Goal: Book appointment/travel/reservation

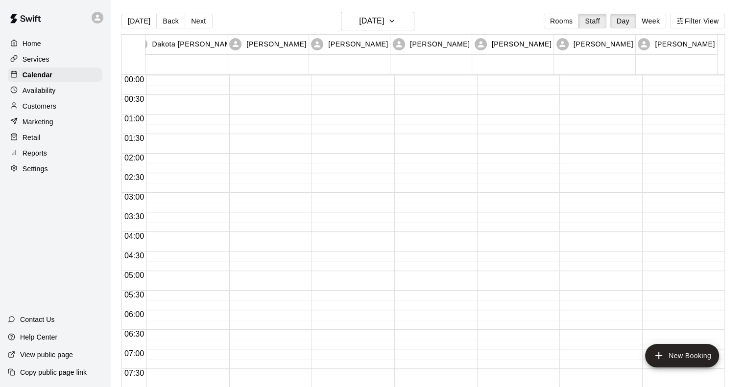
scroll to position [508, 0]
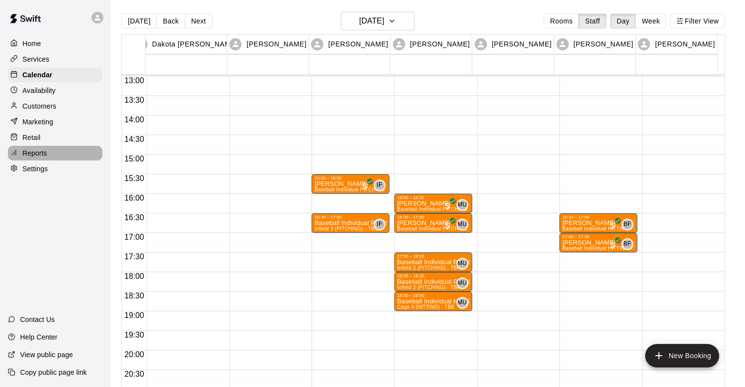
click at [46, 158] on p "Reports" at bounding box center [35, 153] width 24 height 10
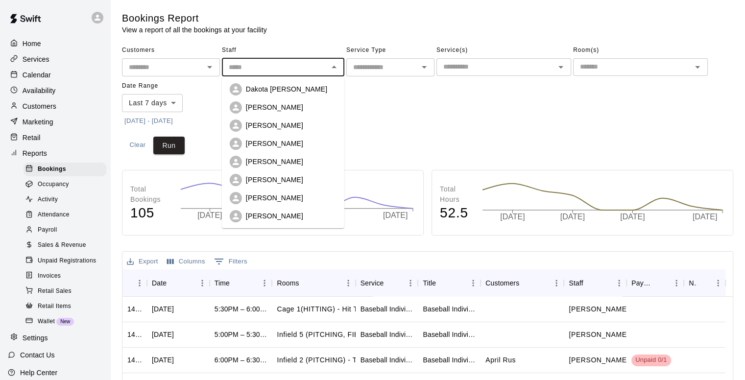
click at [261, 63] on input "text" at bounding box center [275, 67] width 100 height 12
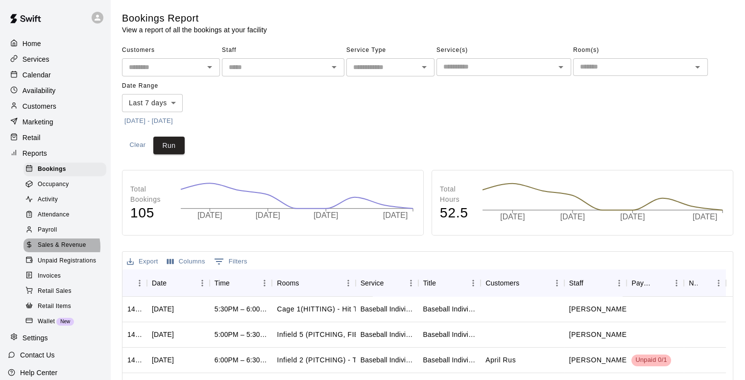
click at [60, 250] on span "Sales & Revenue" at bounding box center [62, 245] width 48 height 10
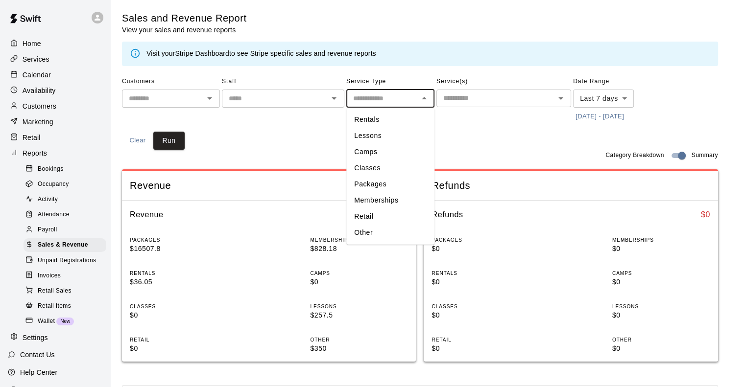
click at [359, 102] on input "text" at bounding box center [382, 99] width 66 height 12
click at [371, 202] on li "Memberships" at bounding box center [390, 200] width 88 height 16
type input "**********"
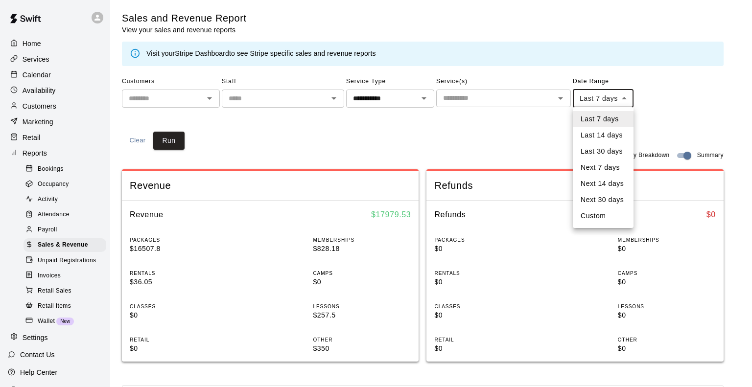
click at [619, 99] on body "**********" at bounding box center [376, 366] width 752 height 732
click at [604, 150] on li "Last 30 days" at bounding box center [603, 151] width 61 height 16
type input "*****"
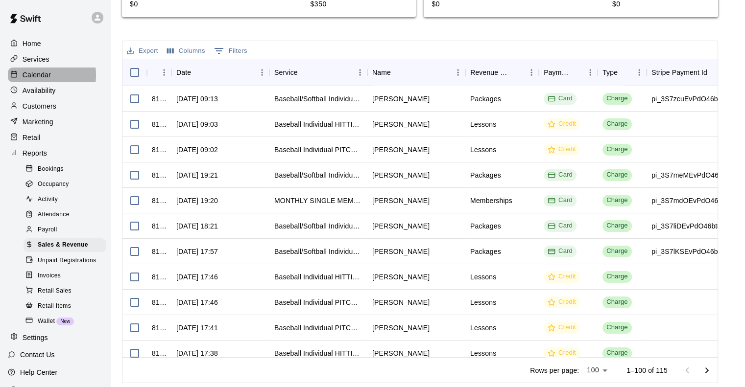
click at [32, 77] on p "Calendar" at bounding box center [37, 75] width 28 height 10
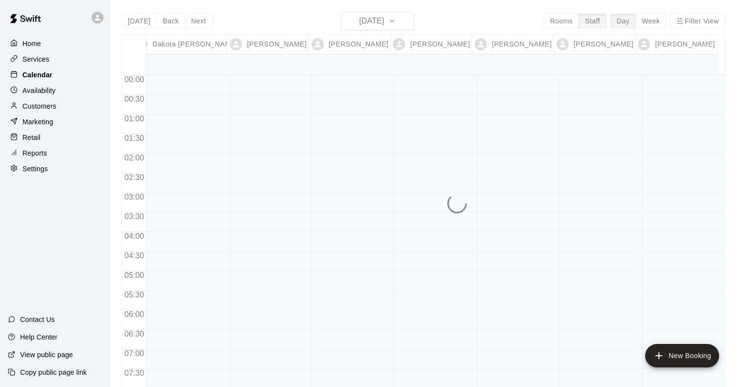
scroll to position [414, 0]
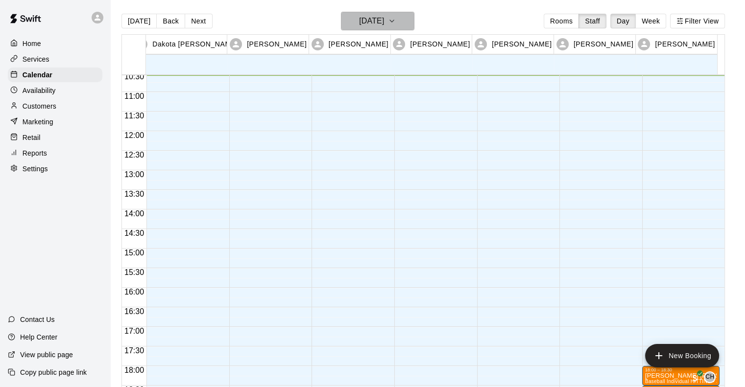
click at [396, 24] on icon "button" at bounding box center [392, 21] width 8 height 12
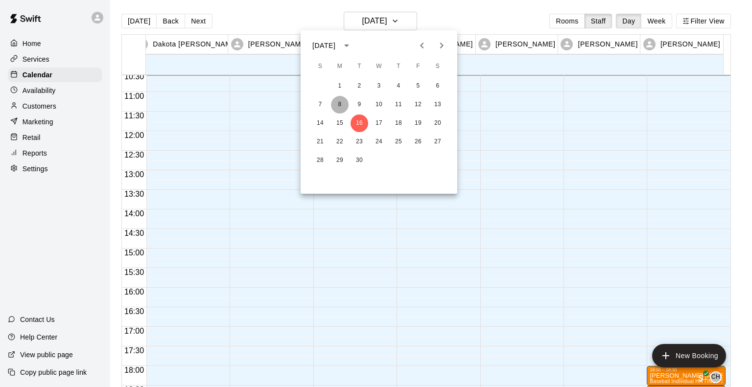
click at [343, 107] on button "8" at bounding box center [340, 105] width 18 height 18
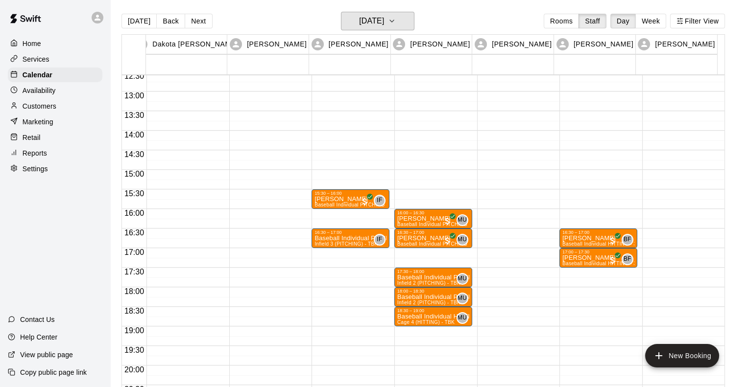
scroll to position [493, 0]
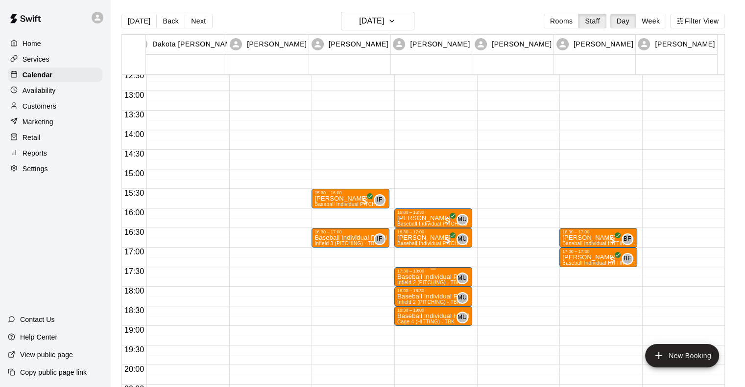
click at [417, 271] on div "17:30 – 18:00" at bounding box center [433, 271] width 72 height 5
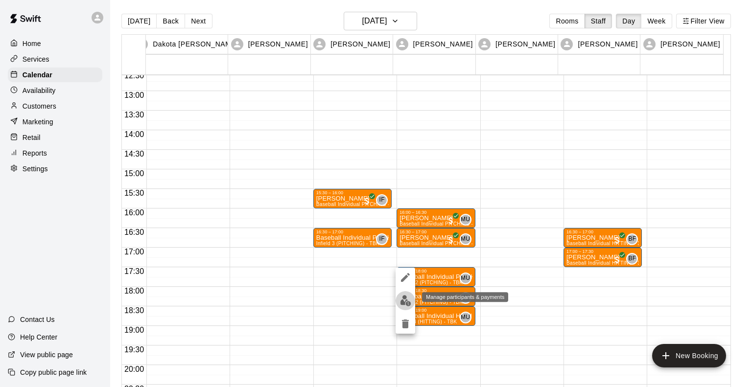
click at [402, 297] on img "edit" at bounding box center [405, 300] width 11 height 11
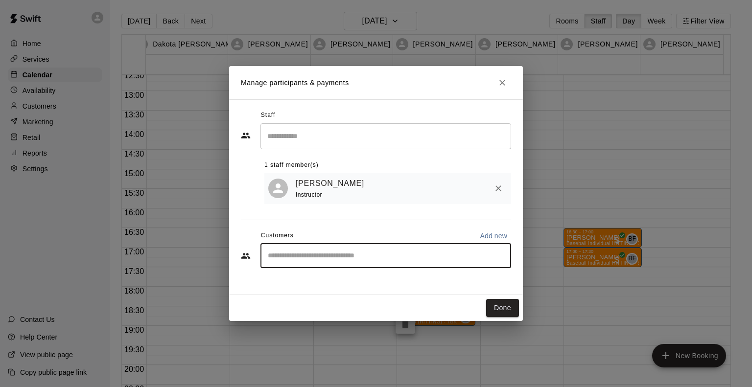
click at [375, 259] on input "Start typing to search customers..." at bounding box center [386, 256] width 242 height 10
type input "***"
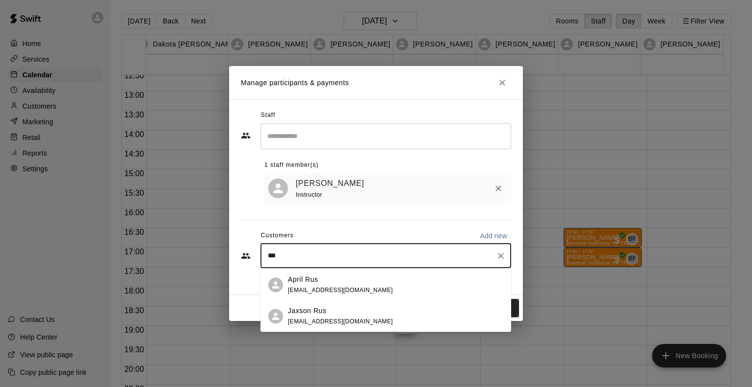
click at [318, 283] on div "April Rus" at bounding box center [340, 280] width 105 height 10
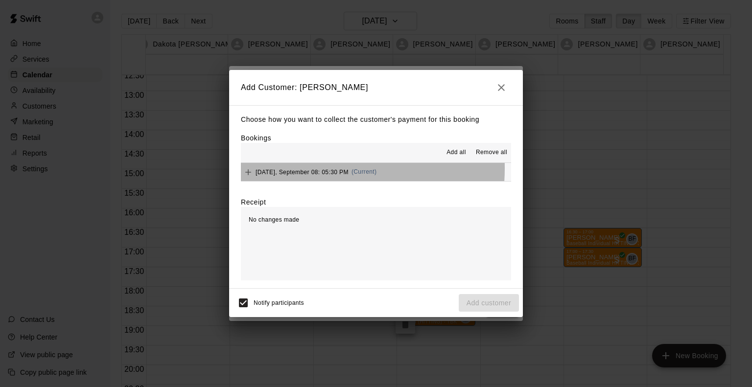
click at [310, 169] on span "[DATE], September 08: 05:30 PM" at bounding box center [302, 171] width 93 height 7
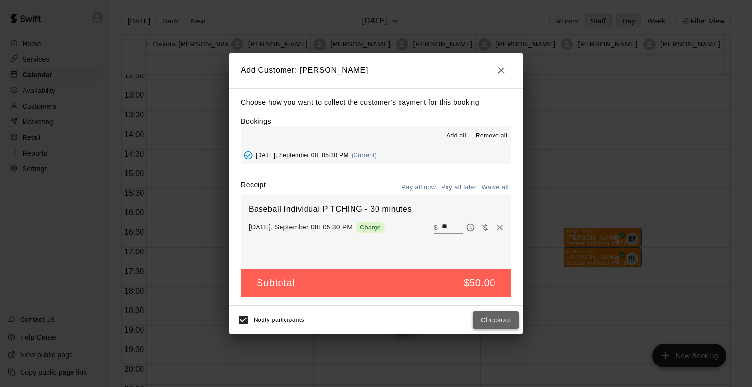
click at [491, 322] on button "Checkout" at bounding box center [496, 320] width 46 height 18
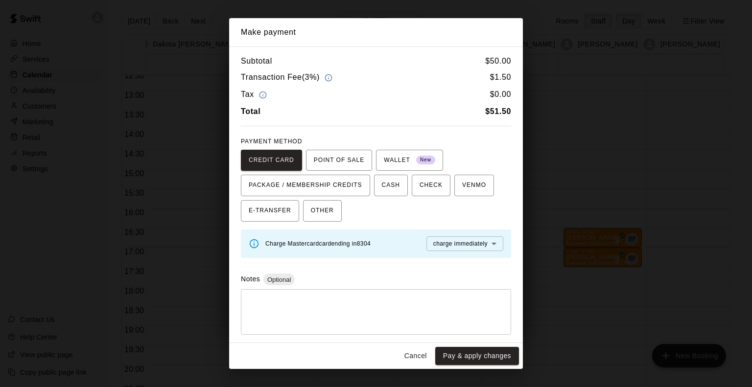
click at [416, 361] on button "Cancel" at bounding box center [415, 356] width 31 height 18
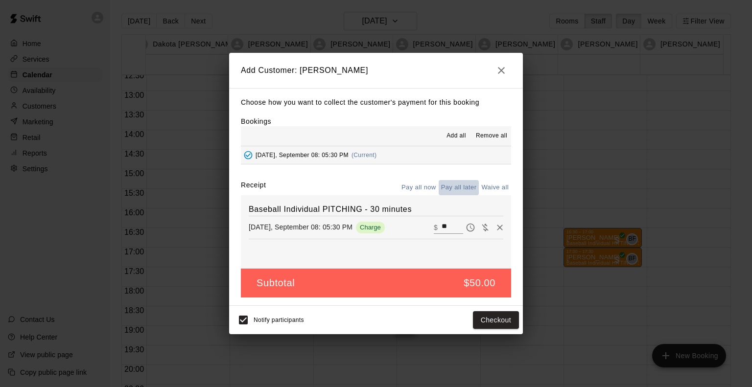
click at [454, 188] on button "Pay all later" at bounding box center [459, 187] width 41 height 15
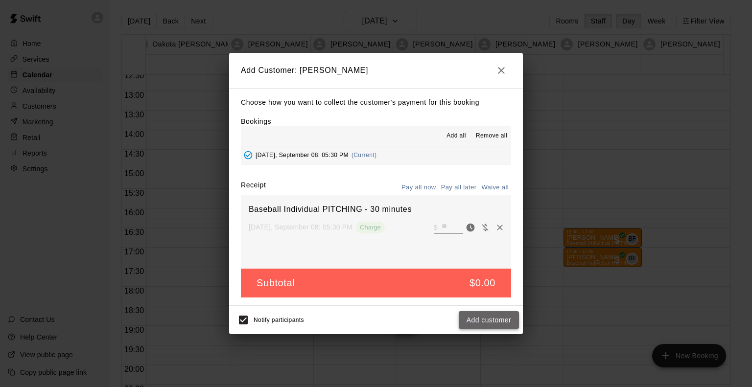
click at [493, 323] on button "Add customer" at bounding box center [489, 320] width 60 height 18
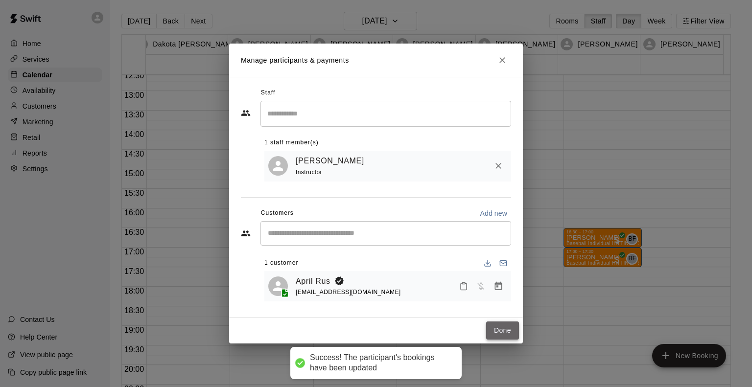
click at [500, 331] on button "Done" at bounding box center [502, 331] width 33 height 18
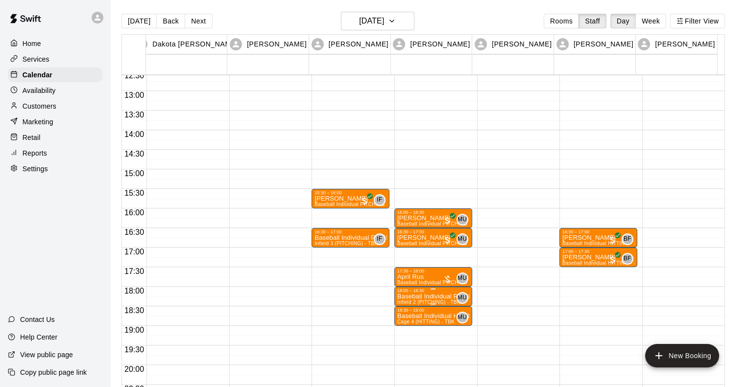
click at [420, 297] on p "Baseball Individual PITCHING - 30 minutes" at bounding box center [433, 297] width 72 height 0
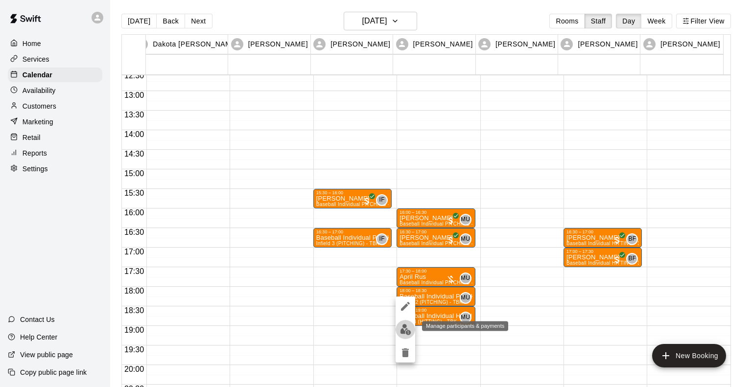
click at [403, 332] on img "edit" at bounding box center [405, 329] width 11 height 11
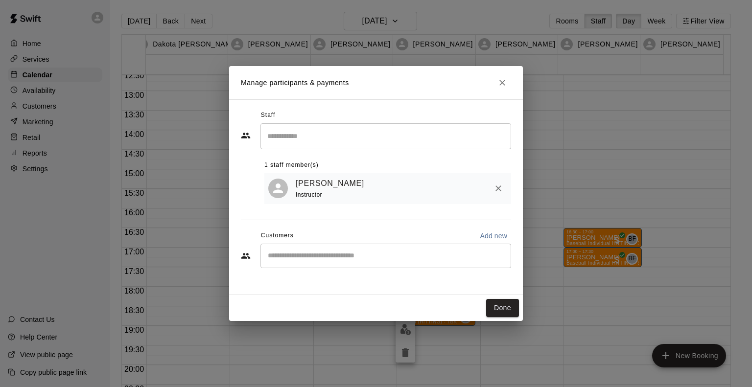
click at [350, 262] on div "​" at bounding box center [385, 256] width 251 height 24
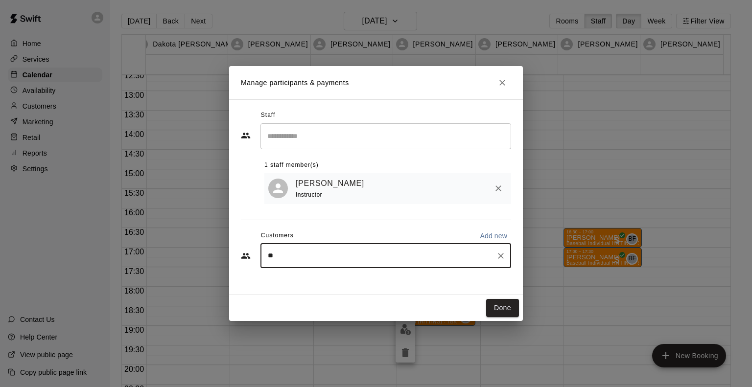
type input "***"
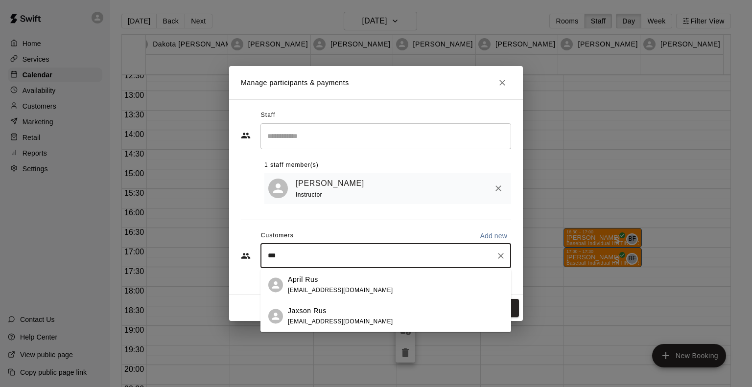
click at [321, 288] on span "[EMAIL_ADDRESS][DOMAIN_NAME]" at bounding box center [340, 290] width 105 height 7
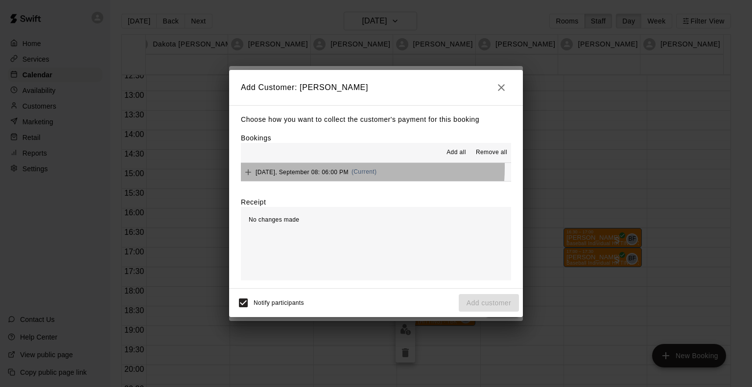
click at [319, 168] on div "[DATE], September 08: 06:00 PM (Current)" at bounding box center [309, 172] width 136 height 15
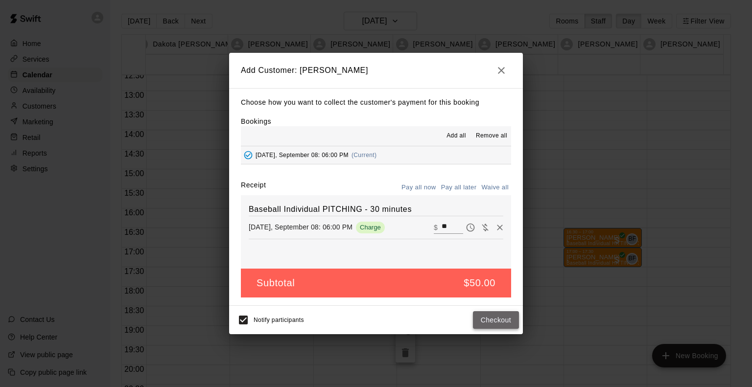
click at [501, 319] on button "Checkout" at bounding box center [496, 320] width 46 height 18
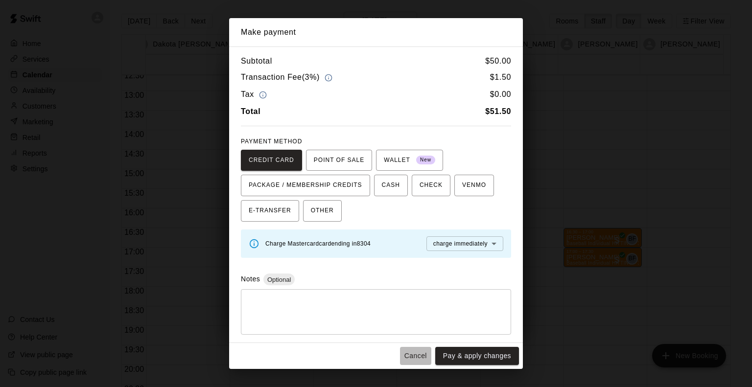
click at [417, 355] on button "Cancel" at bounding box center [415, 356] width 31 height 18
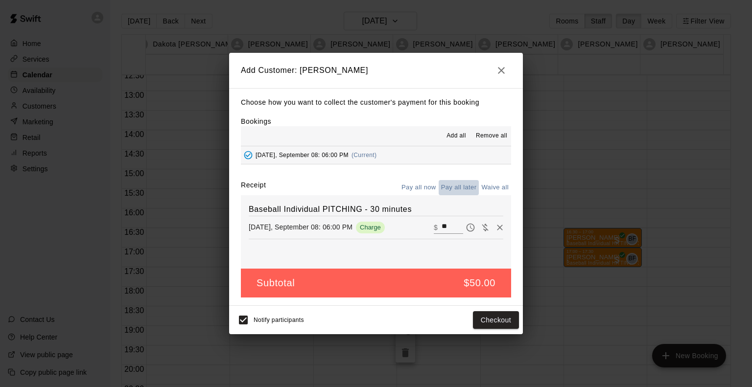
click at [458, 190] on button "Pay all later" at bounding box center [459, 187] width 41 height 15
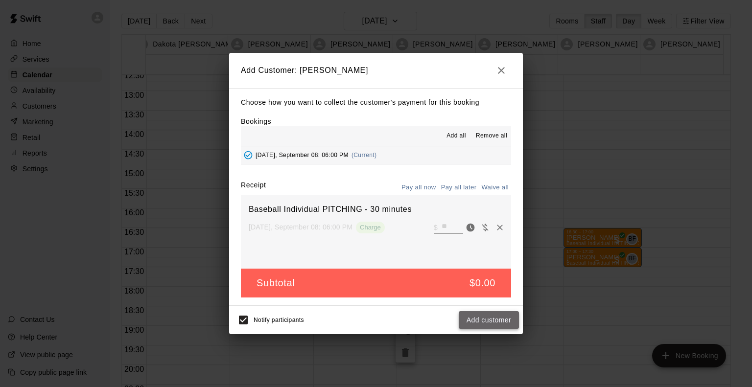
click at [487, 325] on button "Add customer" at bounding box center [489, 320] width 60 height 18
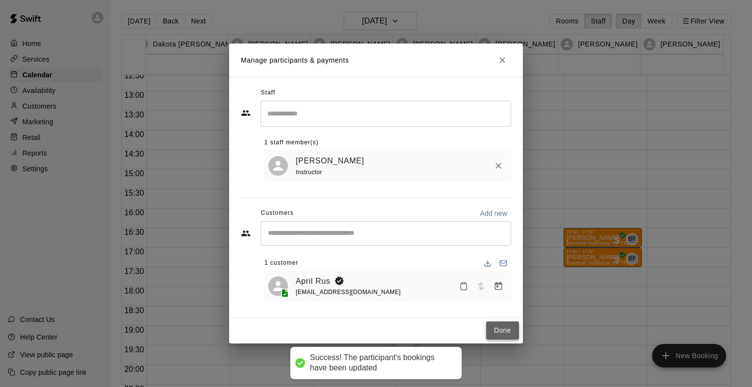
click at [503, 331] on button "Done" at bounding box center [502, 331] width 33 height 18
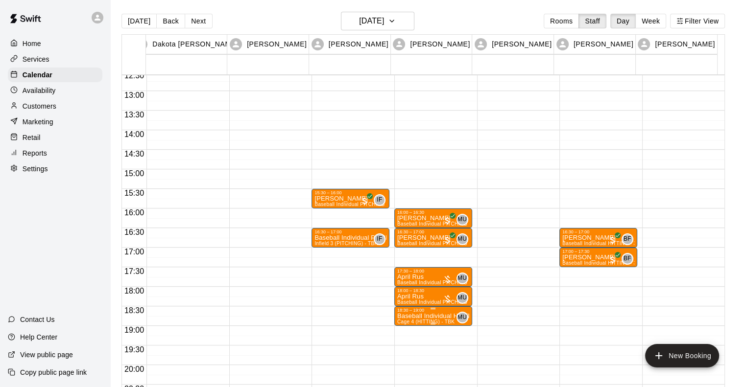
click at [422, 316] on p "Baseball Individual HITTING - 30 minutes" at bounding box center [433, 316] width 72 height 0
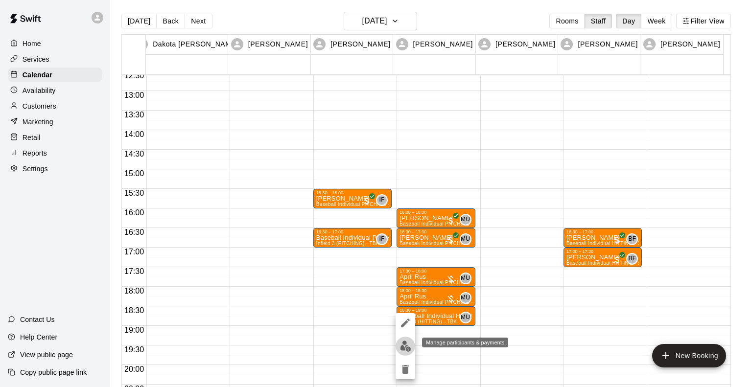
click at [401, 347] on img "edit" at bounding box center [405, 346] width 11 height 11
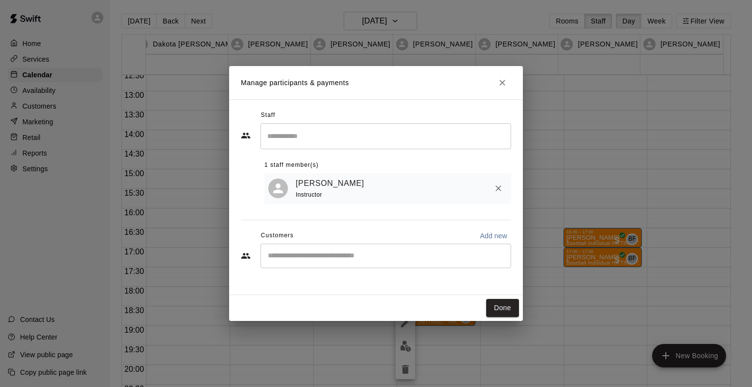
click at [345, 264] on div "​" at bounding box center [385, 256] width 251 height 24
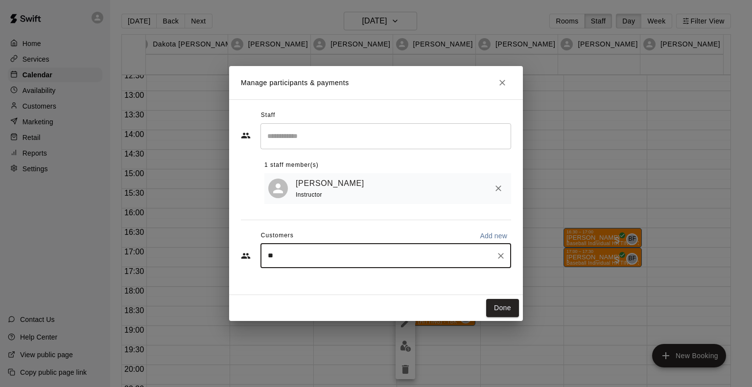
type input "*"
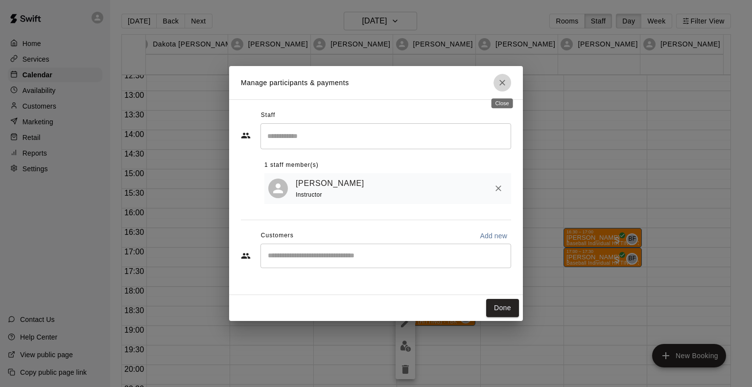
click at [505, 84] on icon "Close" at bounding box center [502, 83] width 10 height 10
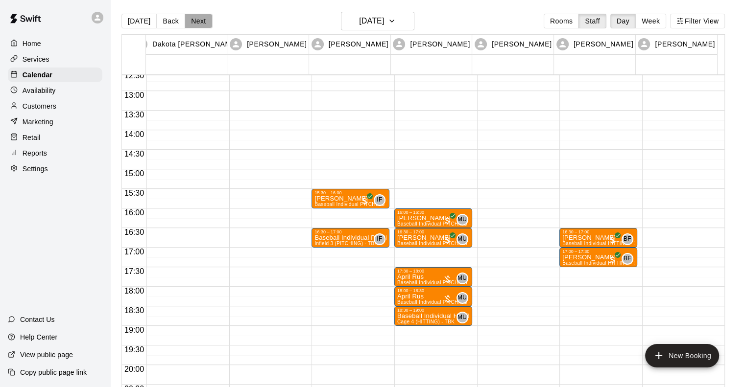
click at [185, 19] on button "Next" at bounding box center [198, 21] width 27 height 15
